Goal: Task Accomplishment & Management: Use online tool/utility

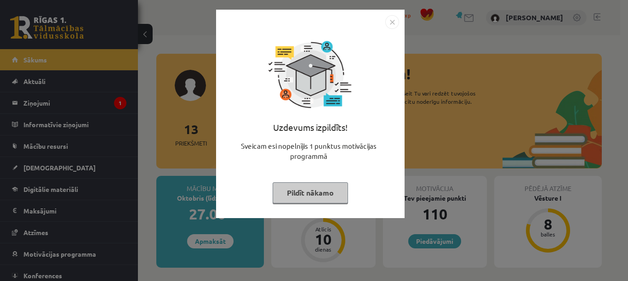
click at [314, 196] on button "Pildīt nākamo" at bounding box center [310, 193] width 75 height 21
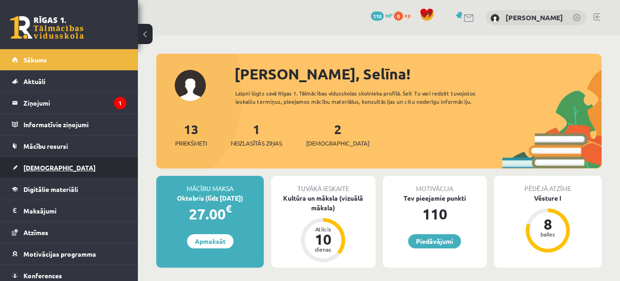
click at [39, 167] on span "[DEMOGRAPHIC_DATA]" at bounding box center [59, 168] width 72 height 8
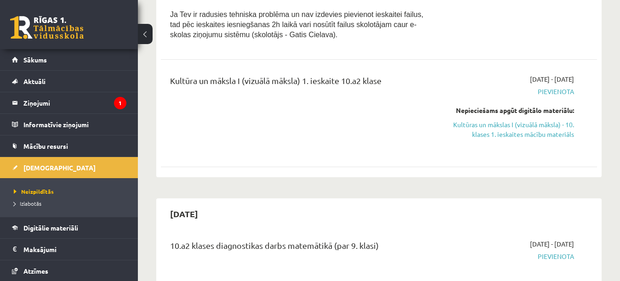
scroll to position [381, 0]
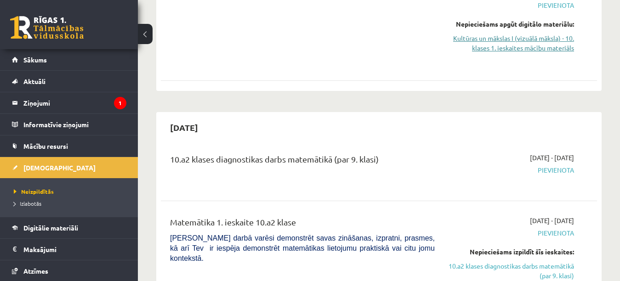
click at [565, 38] on link "Kultūras un mākslas I (vizuālā māksla) - 10. klases 1. ieskaites mācību materiā…" at bounding box center [512, 43] width 126 height 19
